Goal: Navigation & Orientation: Find specific page/section

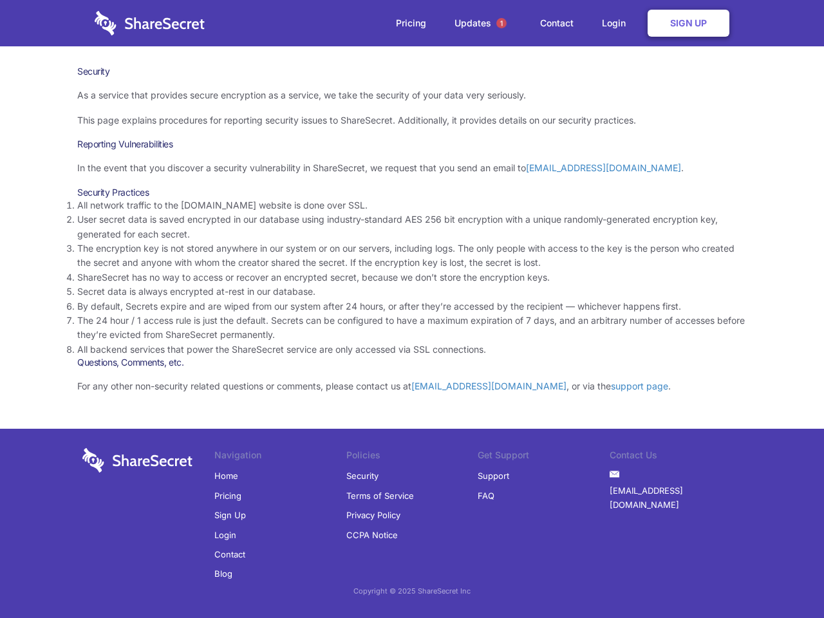
click at [412, 309] on li "By default, Secrets expire and are wiped from our system after 24 hours, or aft…" at bounding box center [411, 306] width 669 height 14
click at [501, 23] on span "1" at bounding box center [501, 23] width 10 height 10
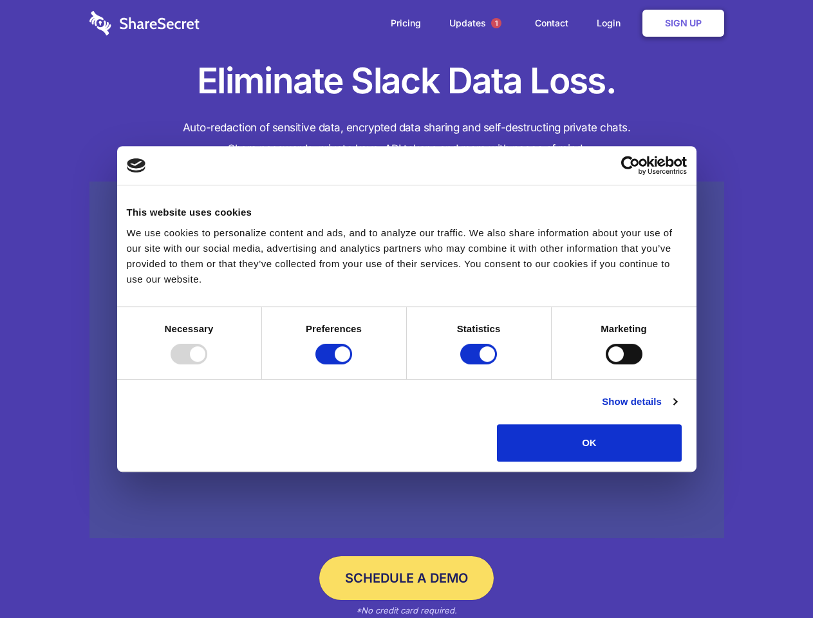
click at [207, 364] on div at bounding box center [189, 354] width 37 height 21
click at [352, 364] on input "Preferences" at bounding box center [333, 354] width 37 height 21
checkbox input "false"
click at [480, 364] on input "Statistics" at bounding box center [478, 354] width 37 height 21
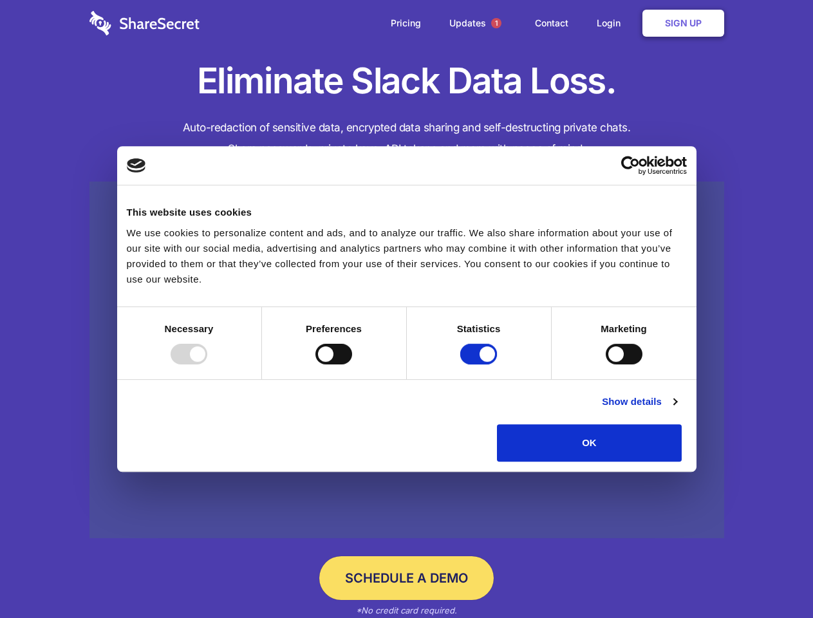
checkbox input "false"
click at [605, 364] on input "Marketing" at bounding box center [623, 354] width 37 height 21
checkbox input "true"
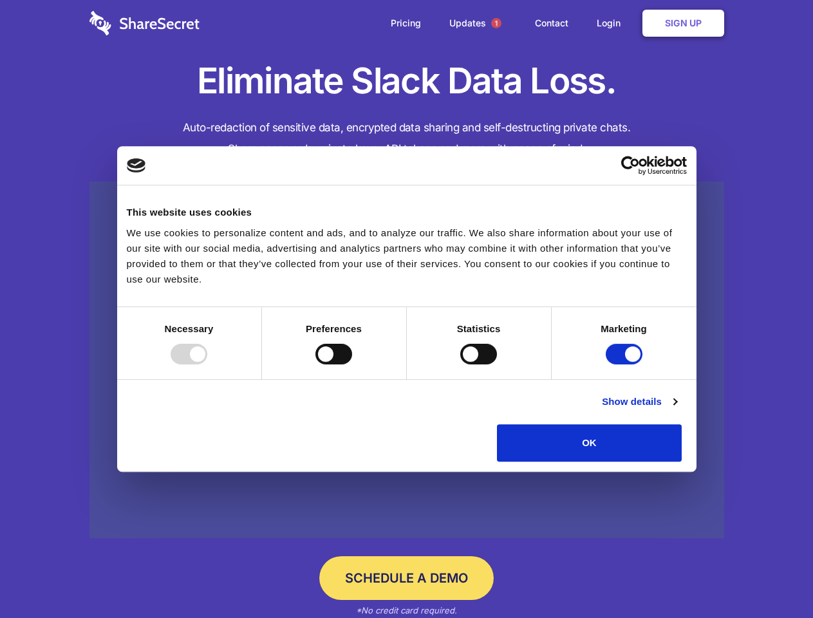
click at [676, 409] on link "Show details" at bounding box center [639, 401] width 75 height 15
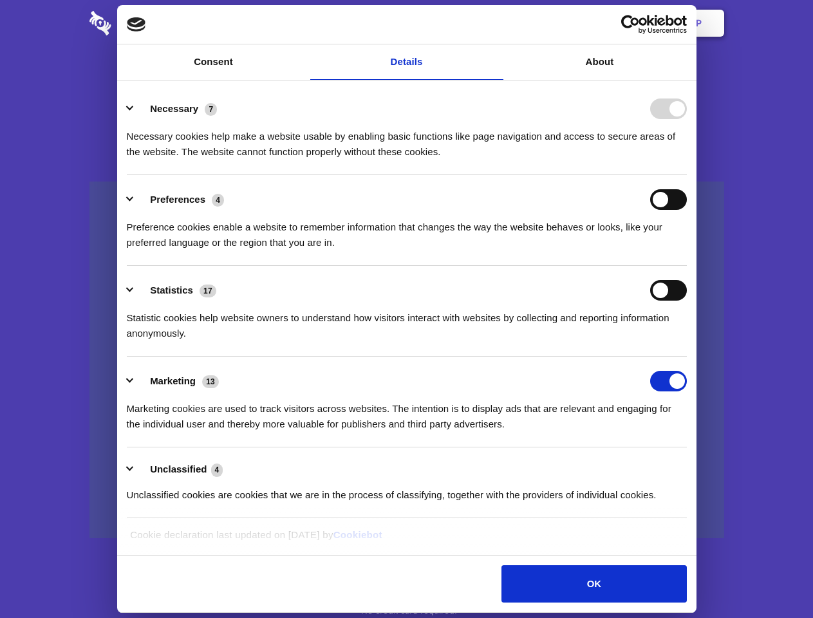
click at [687, 175] on li "Necessary 7 Necessary cookies help make a website usable by enabling basic func…" at bounding box center [407, 129] width 560 height 91
click at [495, 23] on span "1" at bounding box center [496, 23] width 10 height 10
